Goal: Transaction & Acquisition: Purchase product/service

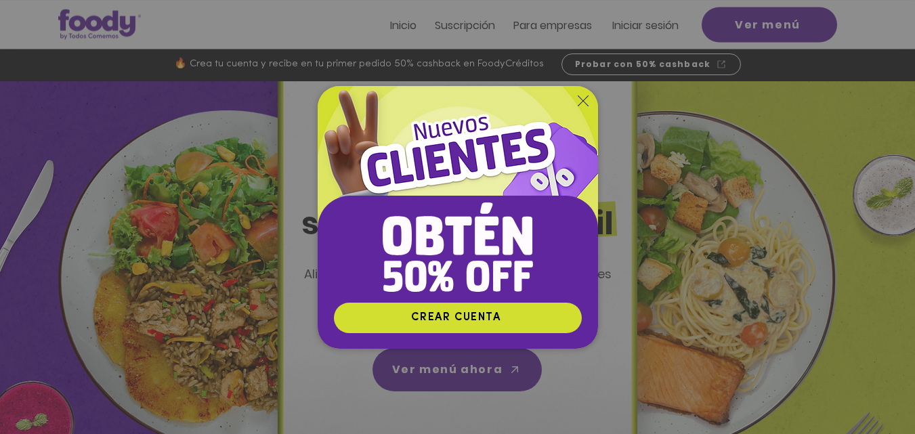
click at [582, 102] on icon "Volver al sitio" at bounding box center [583, 100] width 11 height 11
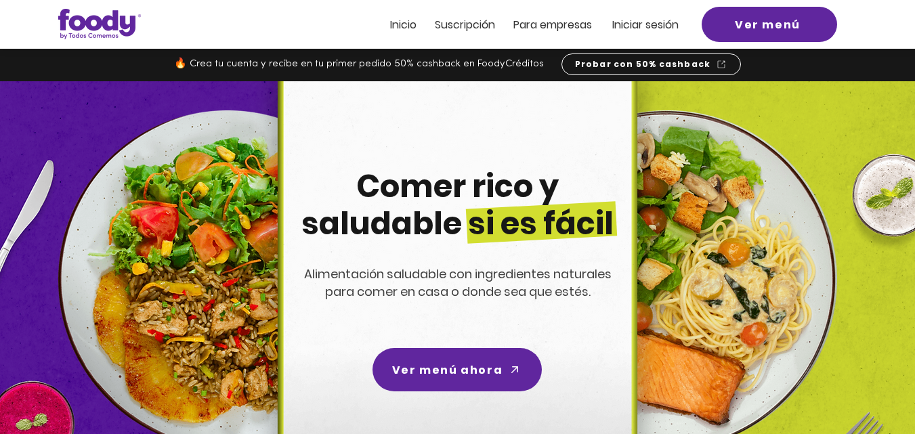
click at [656, 26] on span "Iniciar sesión" at bounding box center [645, 25] width 66 height 16
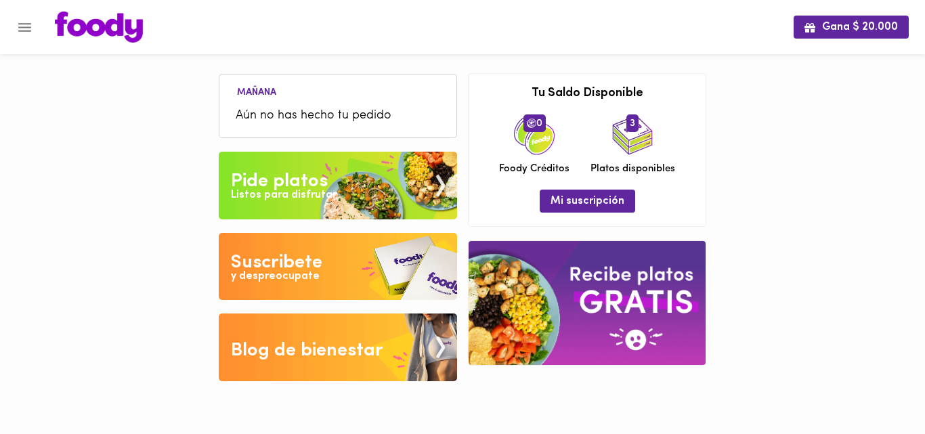
click at [316, 174] on div "Pide platos" at bounding box center [279, 181] width 97 height 27
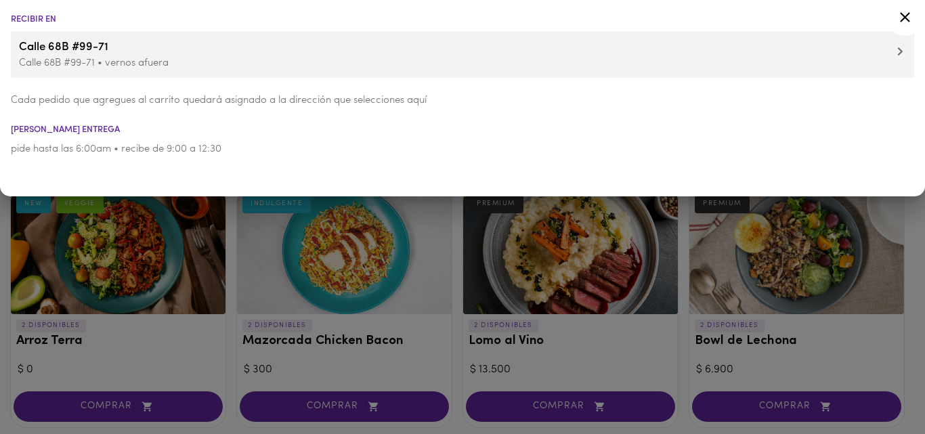
click at [899, 22] on icon at bounding box center [905, 17] width 17 height 17
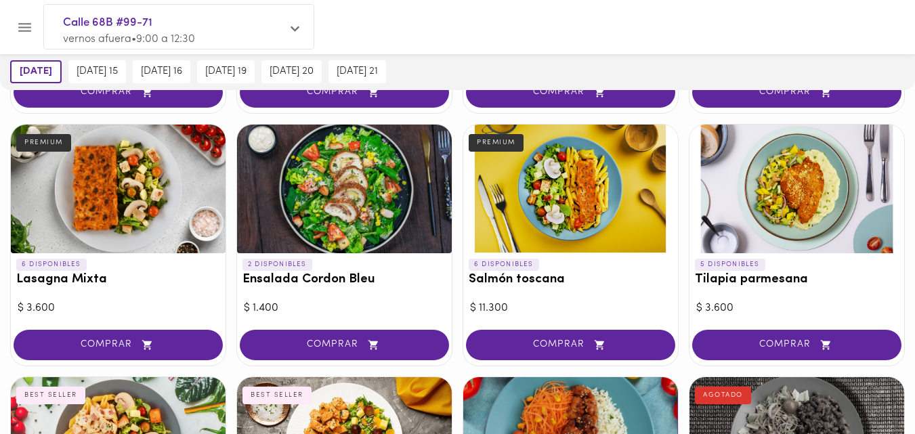
scroll to position [823, 0]
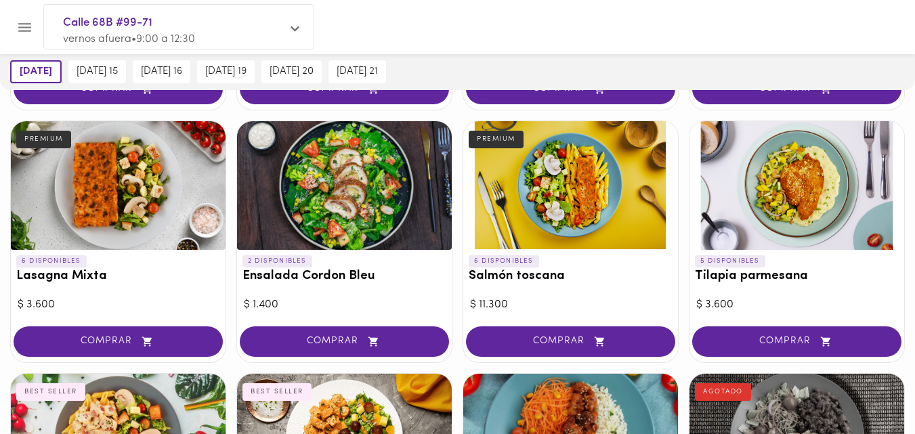
click at [363, 201] on div at bounding box center [344, 185] width 215 height 129
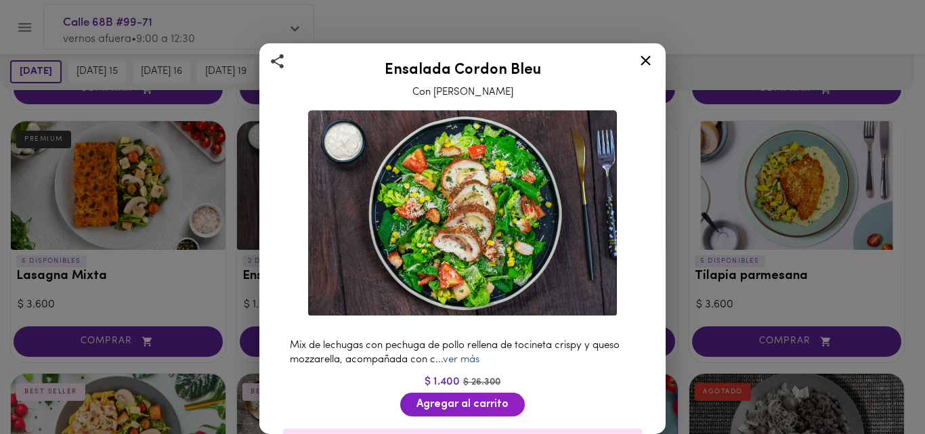
click at [470, 355] on link "ver más" at bounding box center [461, 360] width 37 height 10
click at [648, 56] on icon at bounding box center [645, 60] width 17 height 17
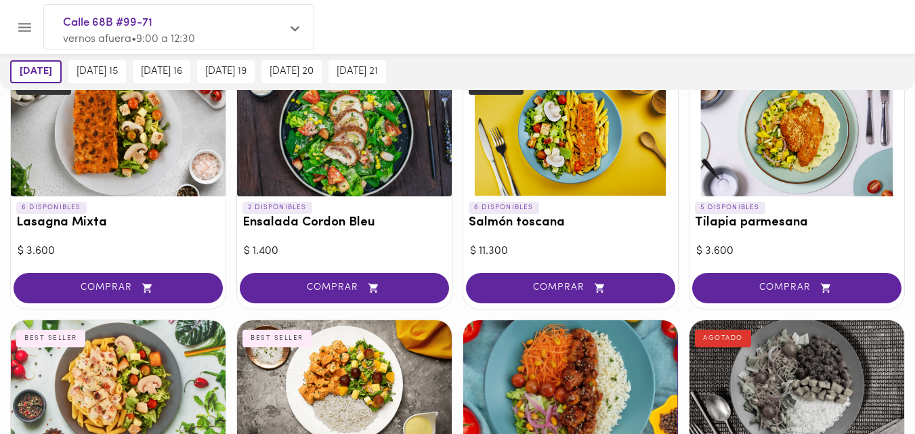
scroll to position [874, 0]
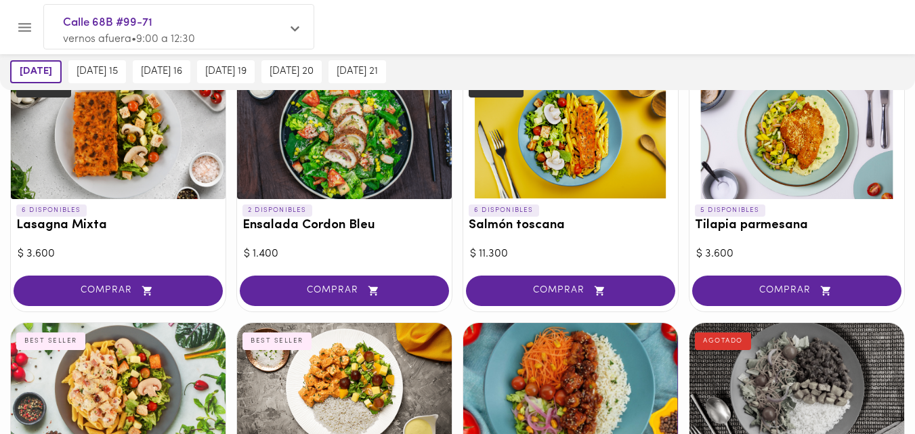
click at [500, 213] on p "6 DISPONIBLES" at bounding box center [504, 211] width 70 height 12
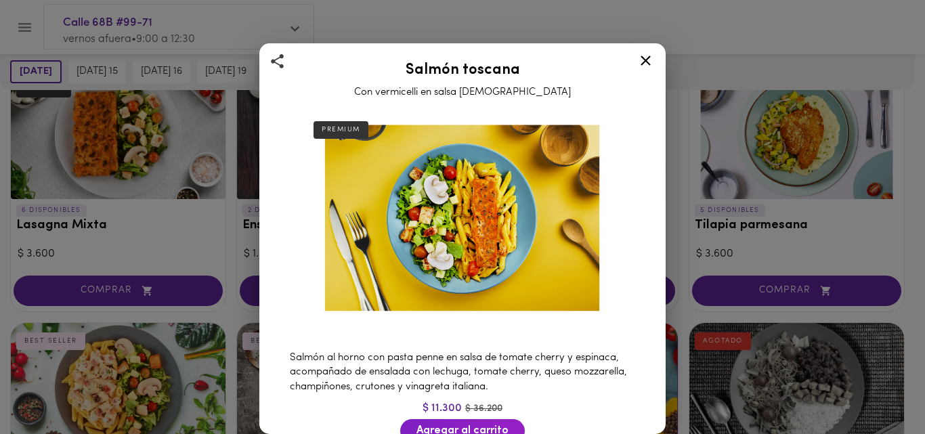
click at [649, 56] on icon at bounding box center [645, 60] width 17 height 17
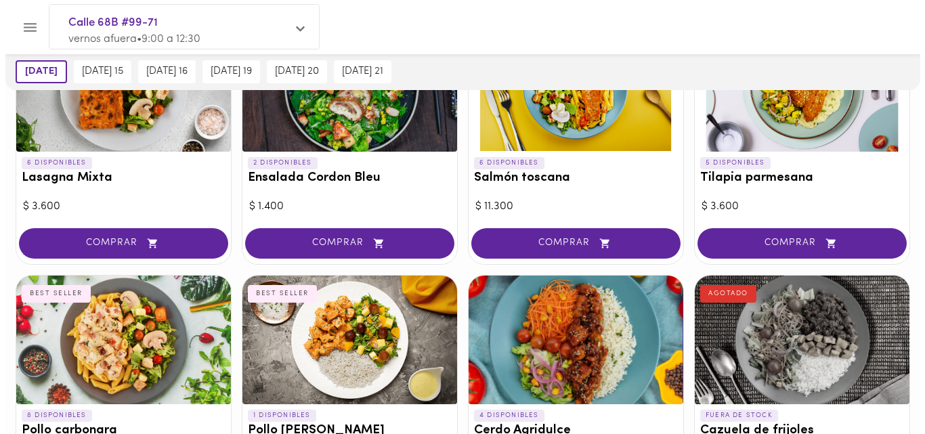
scroll to position [857, 0]
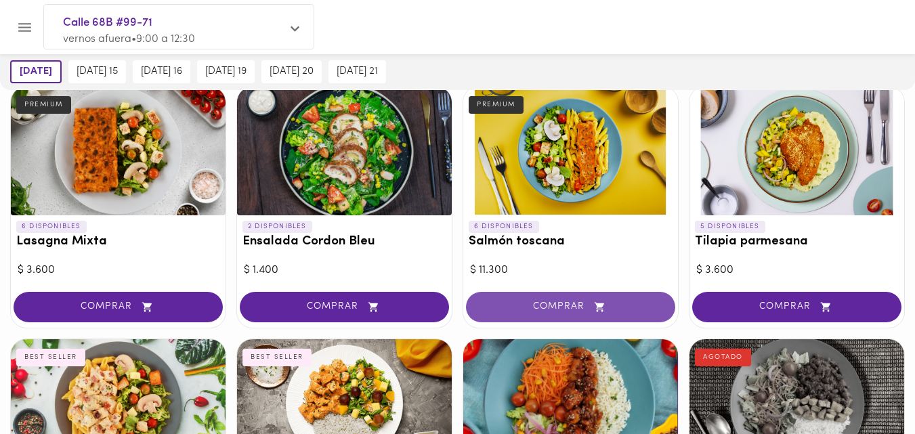
click at [534, 305] on span "COMPRAR" at bounding box center [570, 307] width 175 height 12
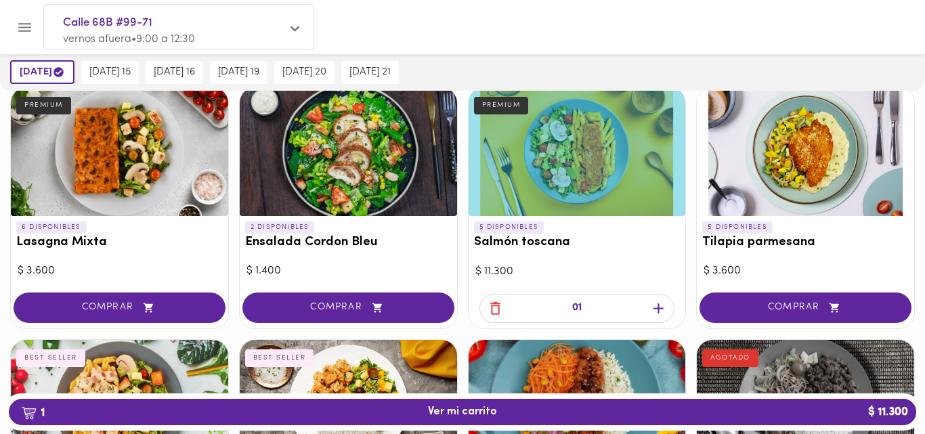
scroll to position [858, 0]
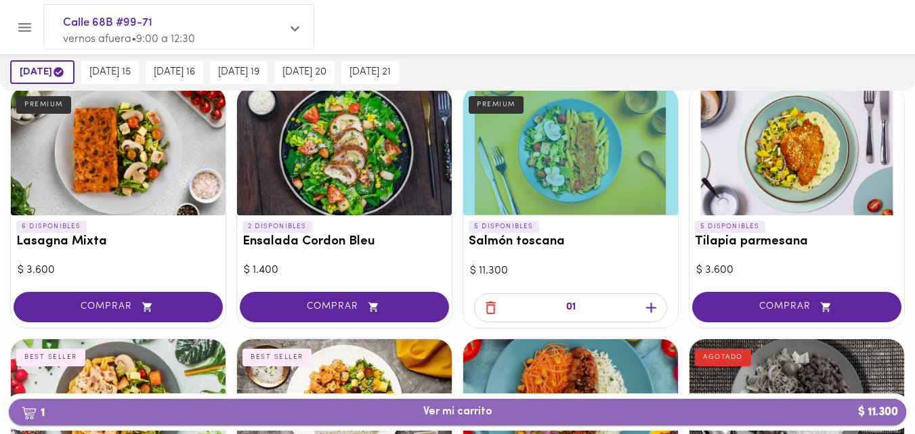
click at [793, 418] on span "1 Ver mi carrito $ 11.300" at bounding box center [458, 412] width 876 height 13
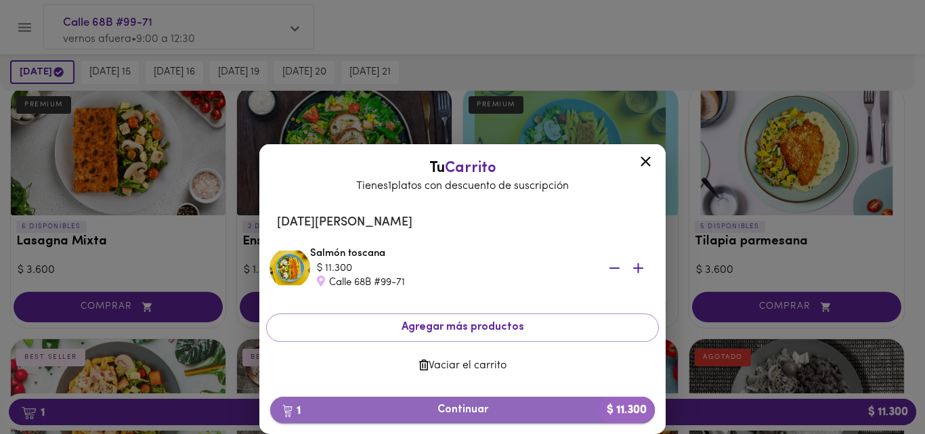
click at [438, 415] on span "1 Continuar $ 11.300" at bounding box center [462, 410] width 363 height 13
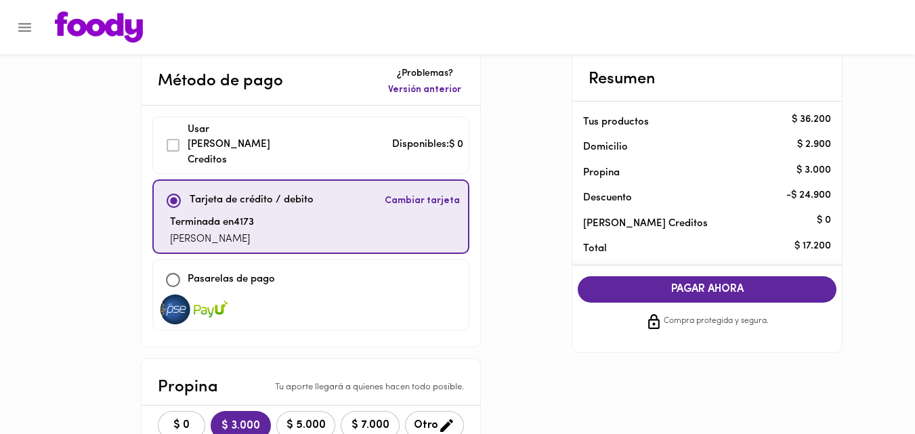
scroll to position [20, 0]
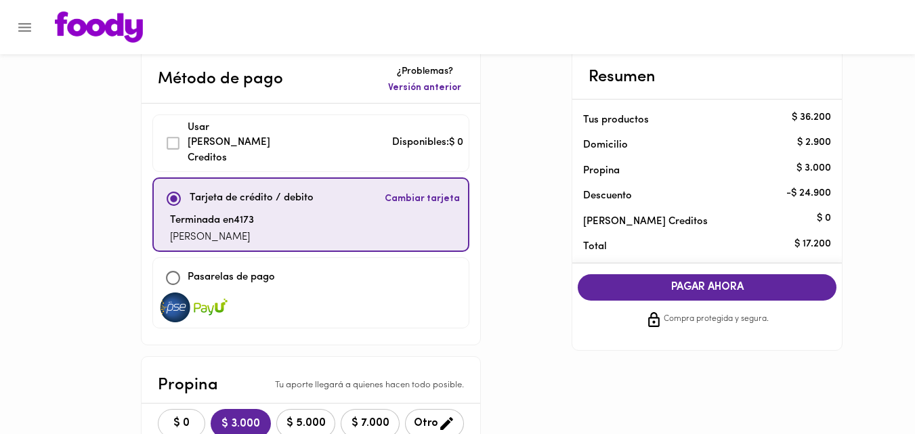
click at [180, 417] on span "$ 0" at bounding box center [182, 423] width 30 height 13
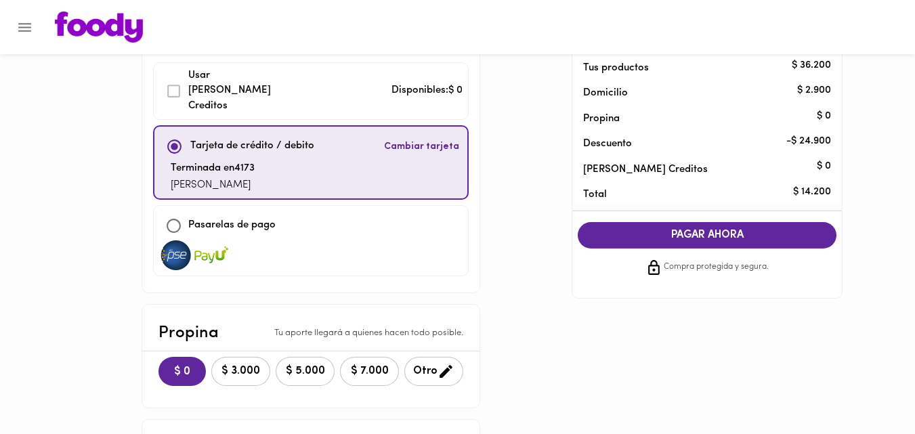
scroll to position [73, 0]
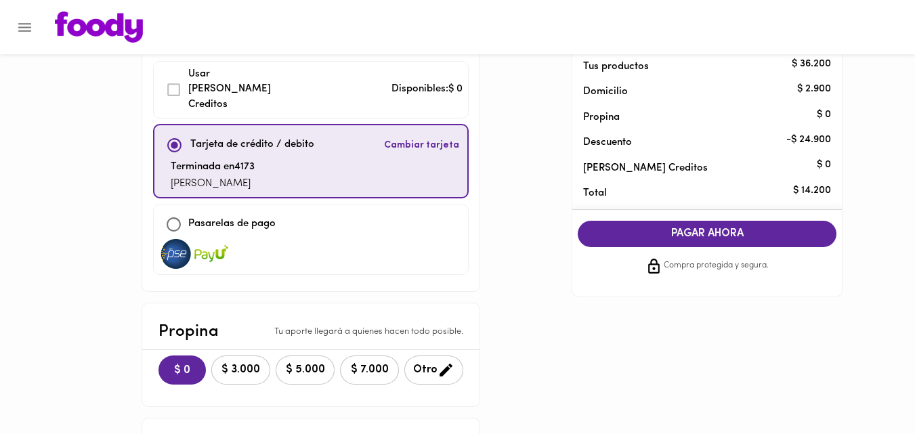
click at [706, 237] on span "PAGAR AHORA" at bounding box center [707, 234] width 232 height 13
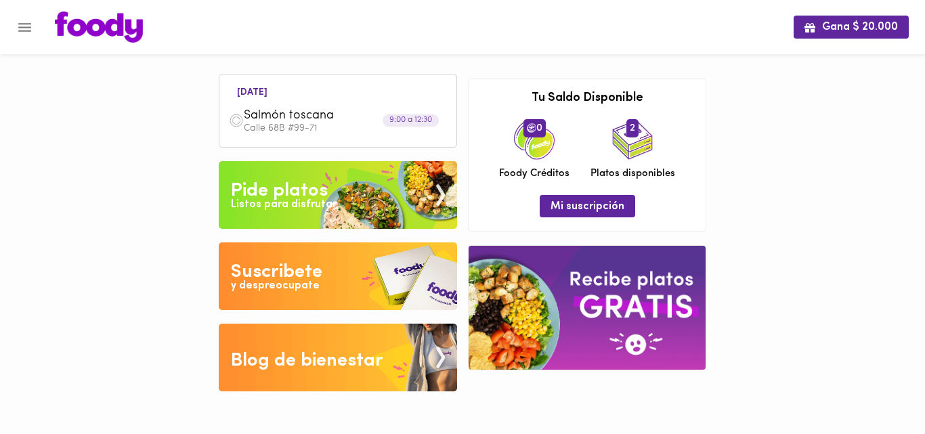
click at [299, 195] on div "Pide platos" at bounding box center [279, 190] width 97 height 27
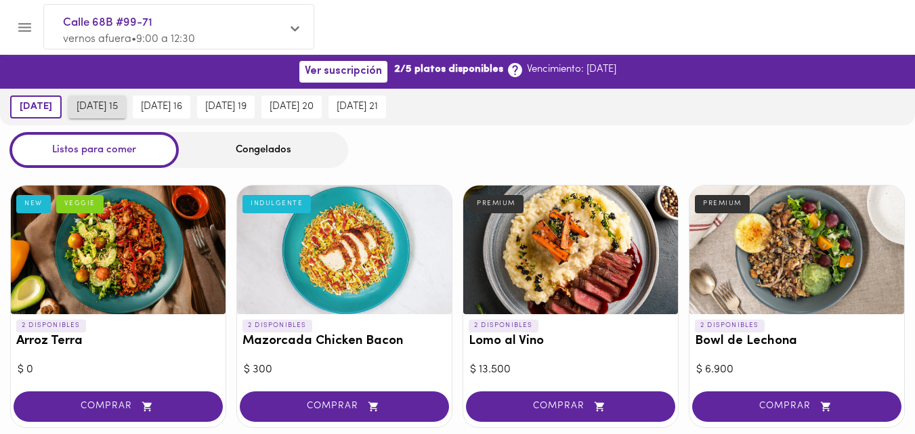
click at [91, 100] on button "[DATE] 15" at bounding box center [97, 106] width 58 height 23
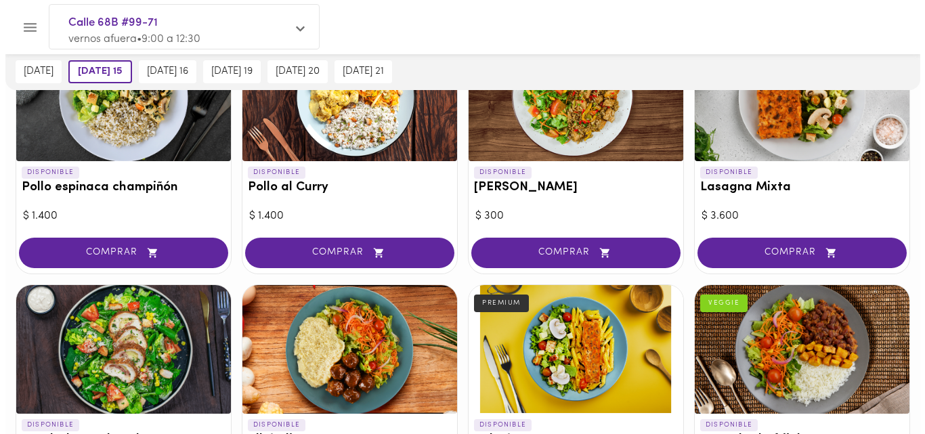
scroll to position [902, 0]
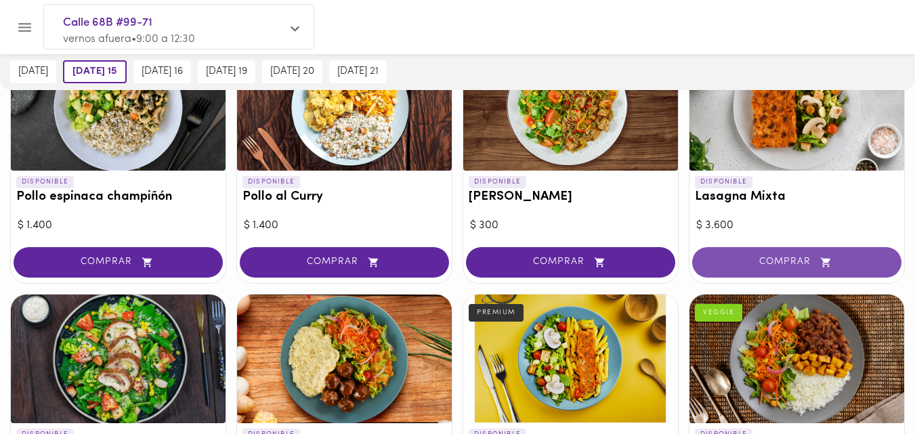
click at [795, 257] on span "COMPRAR" at bounding box center [796, 263] width 175 height 12
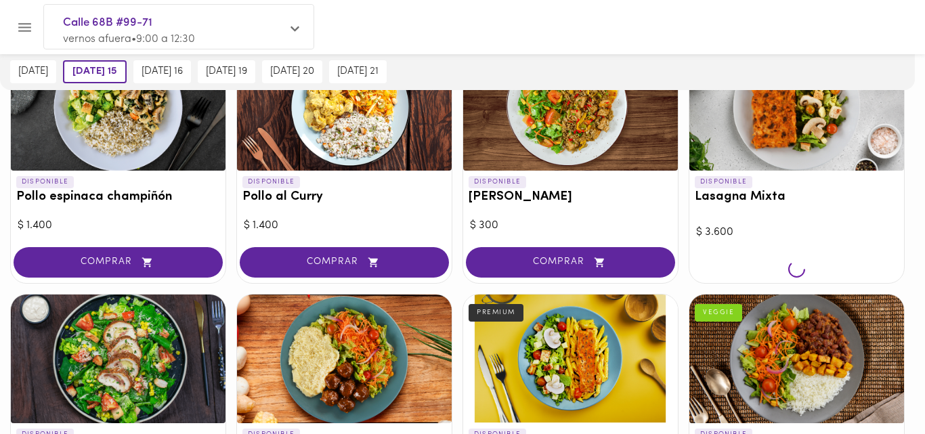
scroll to position [903, 0]
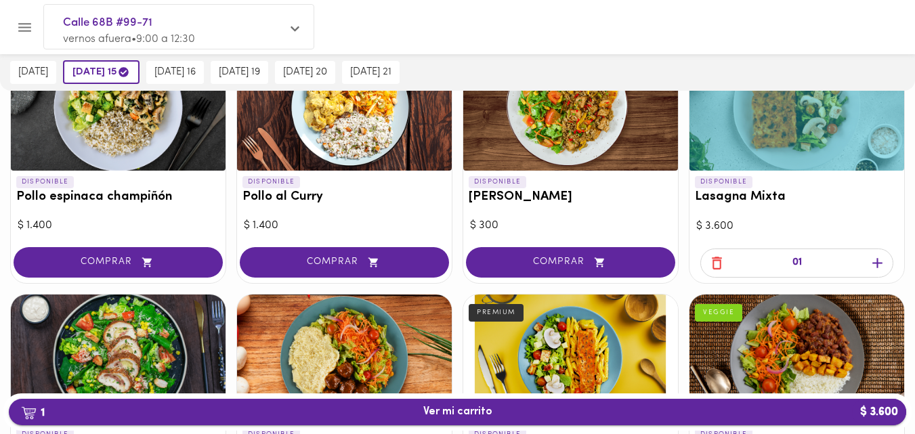
click at [435, 417] on span "1 Ver mi carrito $ 3.600" at bounding box center [457, 412] width 69 height 13
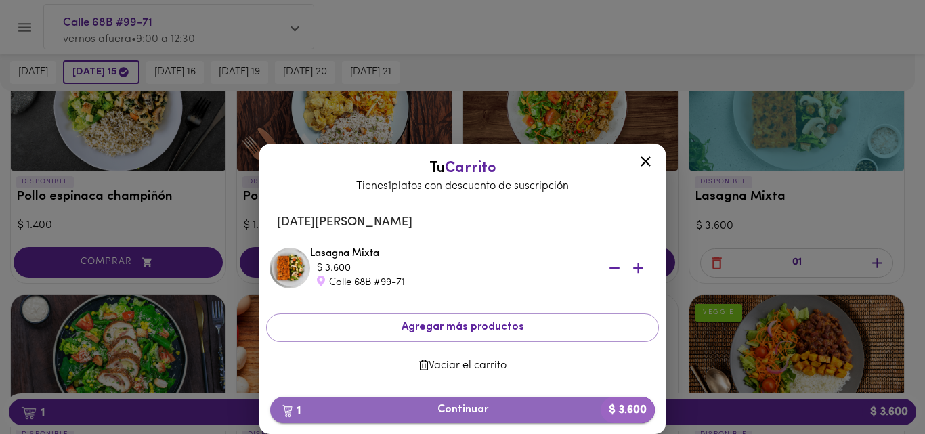
click at [438, 406] on span "1 Continuar $ 3.600" at bounding box center [462, 410] width 363 height 13
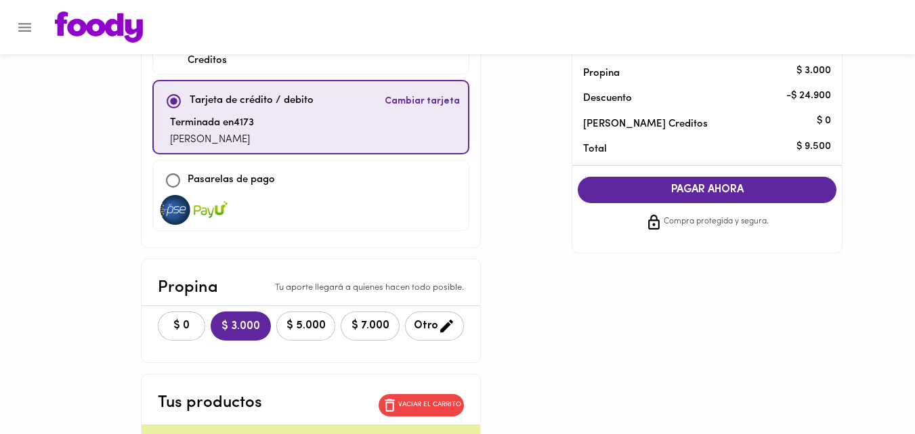
scroll to position [165, 0]
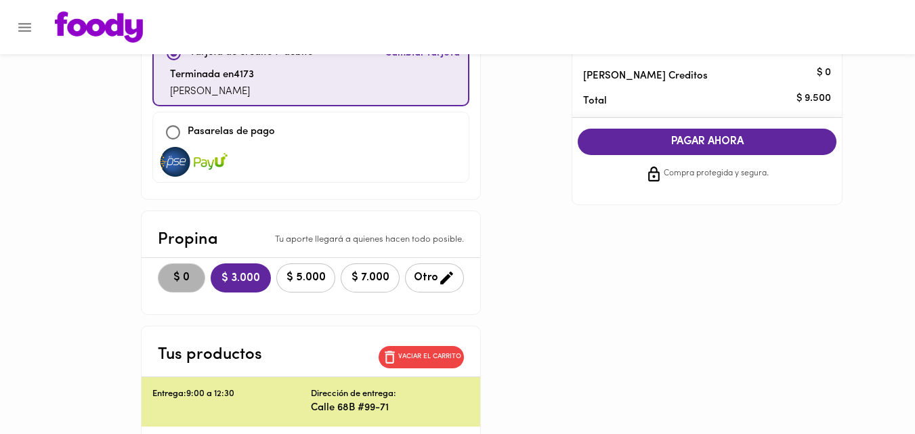
click at [179, 272] on span "$ 0" at bounding box center [182, 278] width 30 height 13
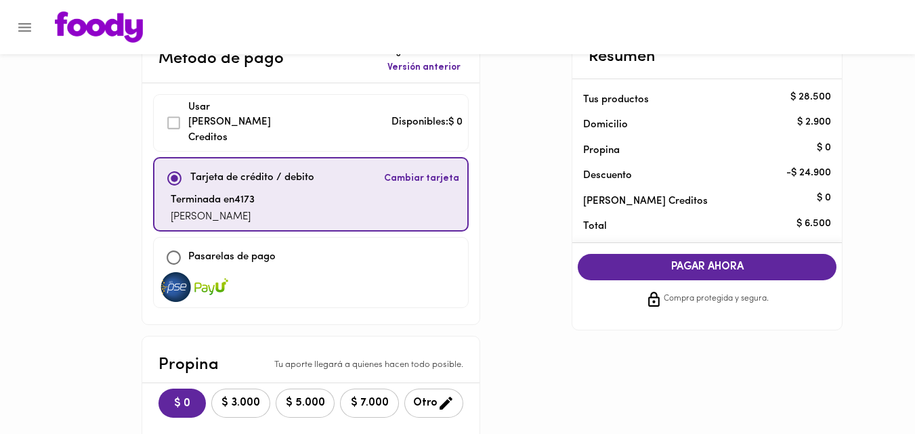
scroll to position [0, 0]
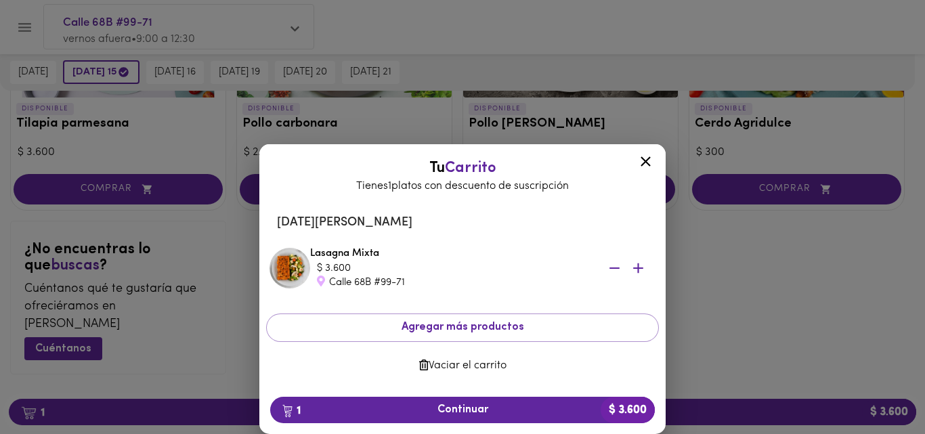
scroll to position [218, 0]
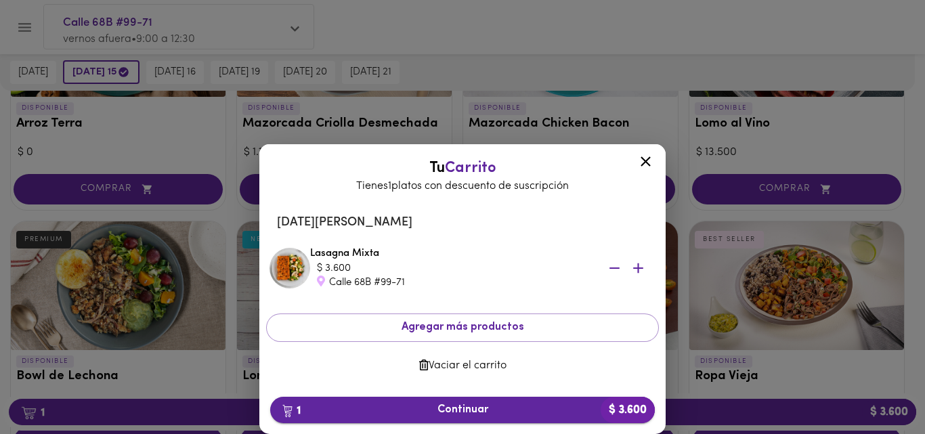
click at [488, 406] on span "1 Continuar $ 3.600" at bounding box center [462, 410] width 363 height 13
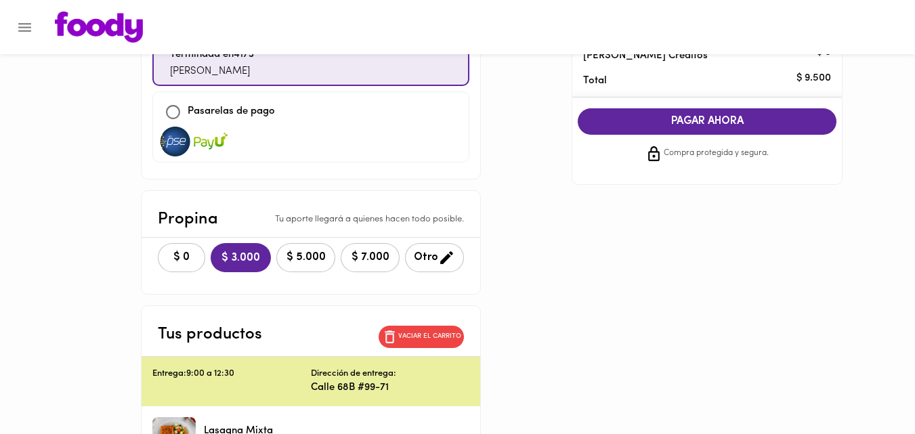
scroll to position [193, 0]
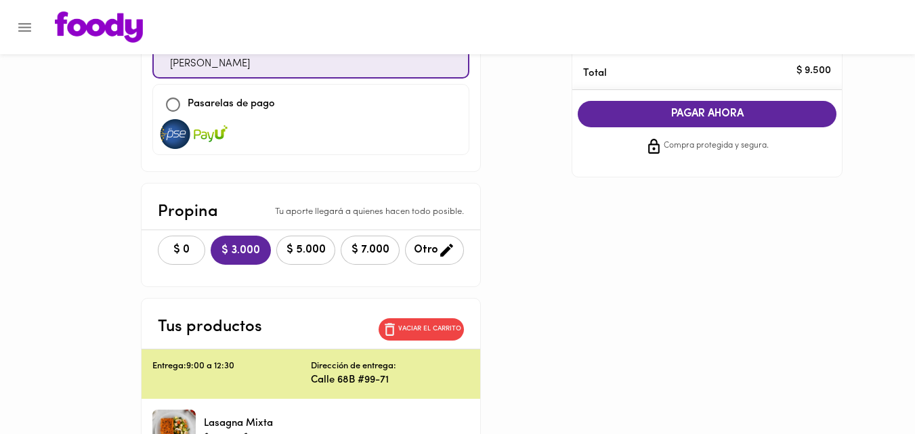
click at [182, 244] on span "$ 0" at bounding box center [182, 250] width 30 height 13
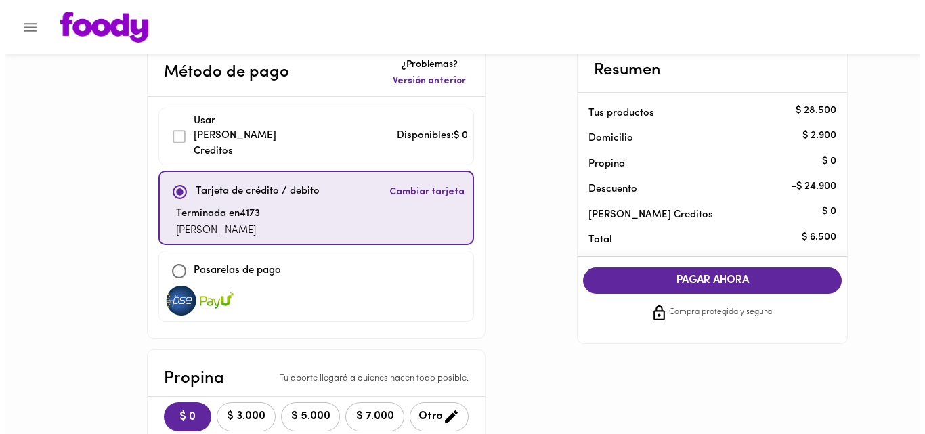
scroll to position [0, 0]
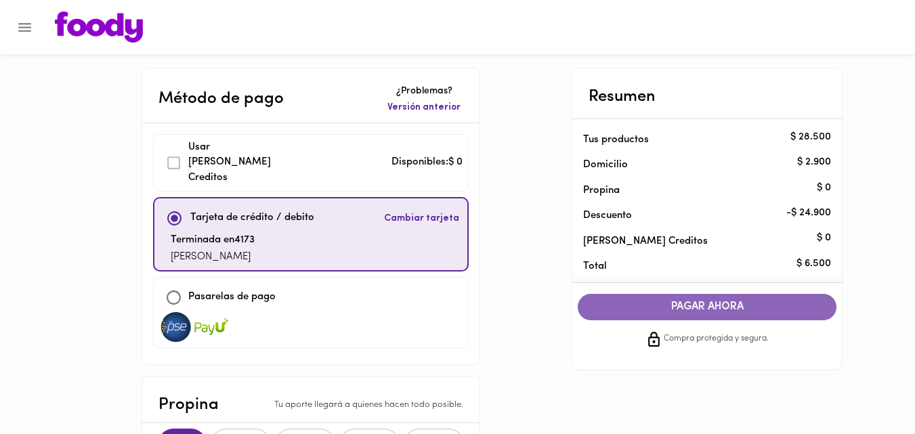
click at [694, 312] on span "PAGAR AHORA" at bounding box center [707, 307] width 232 height 13
